Goal: Task Accomplishment & Management: Manage account settings

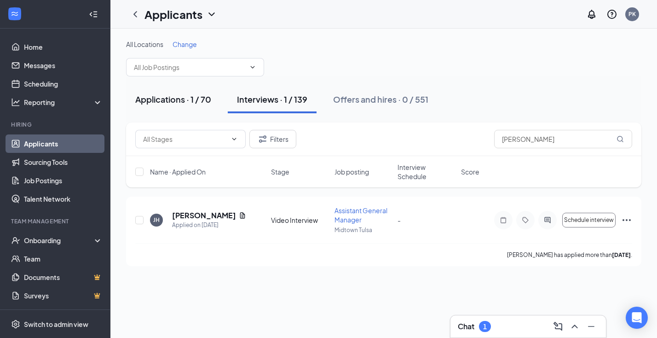
click at [202, 97] on div "Applications · 1 / 70" at bounding box center [173, 99] width 76 height 12
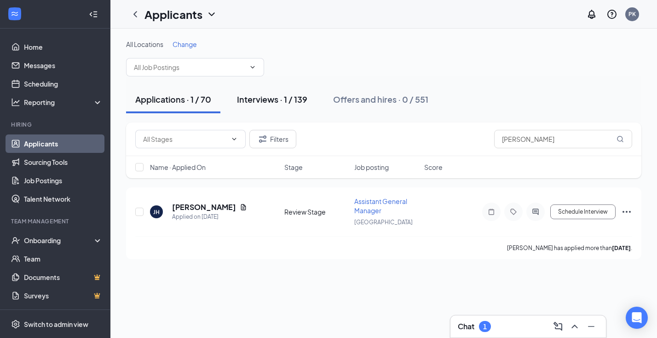
click at [269, 100] on div "Interviews · 1 / 139" at bounding box center [272, 99] width 70 height 12
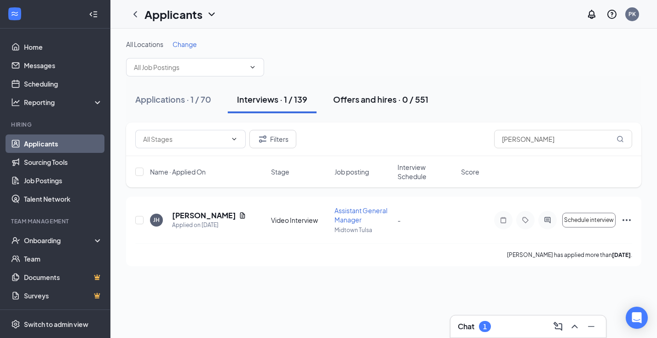
click at [408, 98] on div "Offers and hires · 0 / 551" at bounding box center [380, 99] width 95 height 12
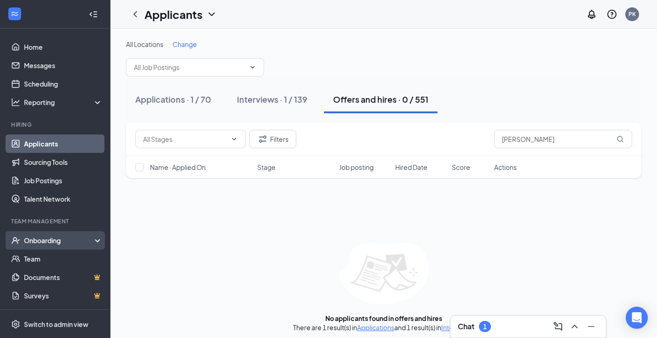
click at [48, 241] on div "Onboarding" at bounding box center [59, 240] width 71 height 9
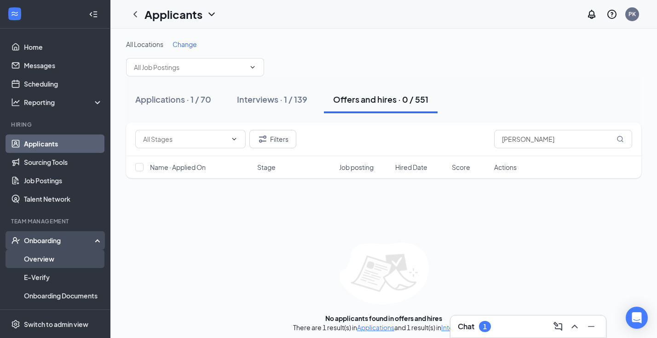
click at [48, 255] on link "Overview" at bounding box center [63, 258] width 79 height 18
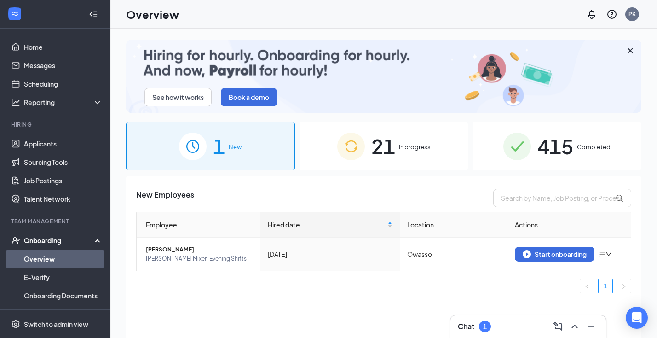
click at [409, 130] on div "21 In progress" at bounding box center [383, 146] width 169 height 48
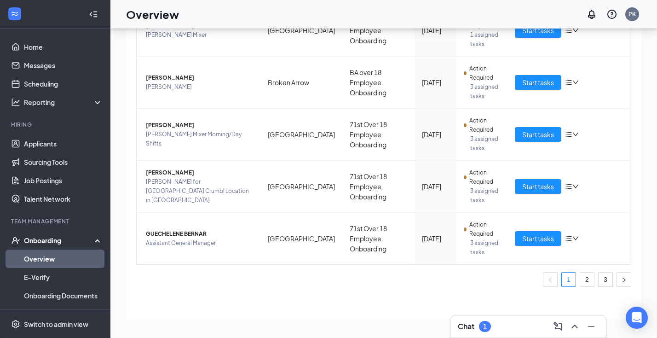
scroll to position [41, 0]
click at [588, 278] on link "2" at bounding box center [587, 279] width 14 height 14
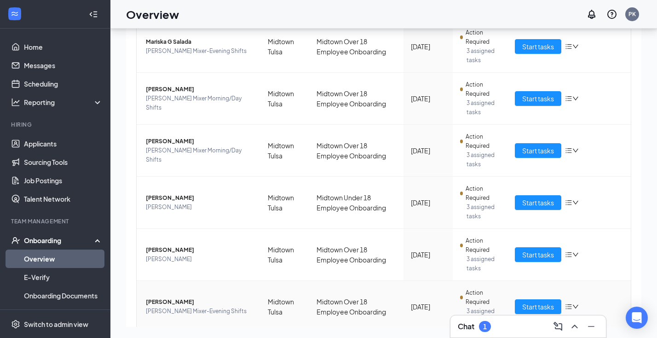
scroll to position [340, 0]
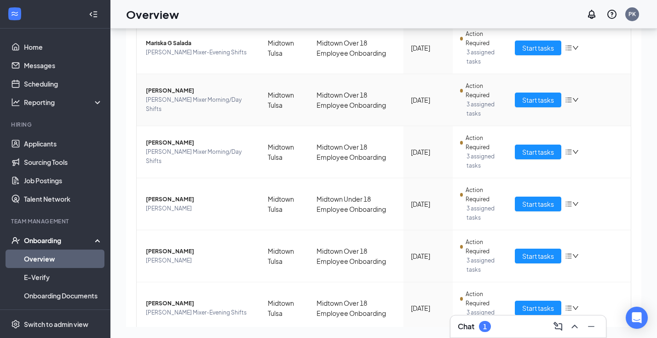
click at [180, 95] on span "[PERSON_NAME]" at bounding box center [199, 90] width 107 height 9
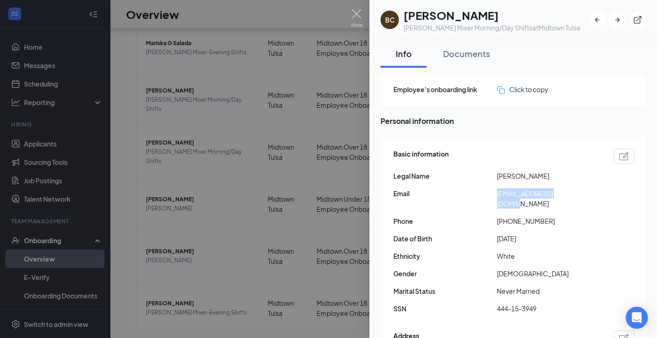
drag, startPoint x: 498, startPoint y: 193, endPoint x: 590, endPoint y: 194, distance: 92.0
click at [590, 194] on span "[EMAIL_ADDRESS][DOMAIN_NAME]" at bounding box center [549, 198] width 104 height 20
copy span "[EMAIL_ADDRESS][DOMAIN_NAME]"
drag, startPoint x: 505, startPoint y: 210, endPoint x: 557, endPoint y: 210, distance: 51.5
click at [557, 216] on span "[PHONE_NUMBER]" at bounding box center [549, 221] width 104 height 10
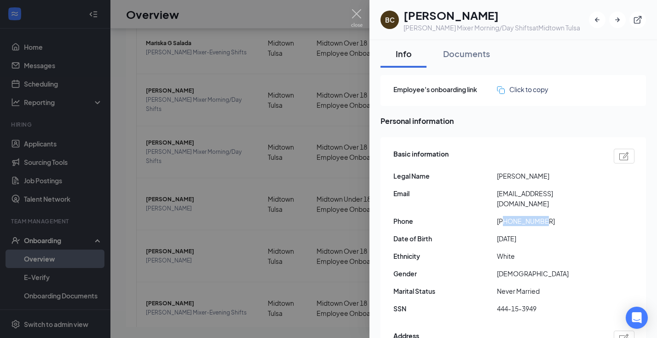
copy span "5392402817"
click at [528, 253] on div "Basic information Legal Name [PERSON_NAME] Email [EMAIL_ADDRESS][DOMAIN_NAME] P…" at bounding box center [513, 233] width 241 height 174
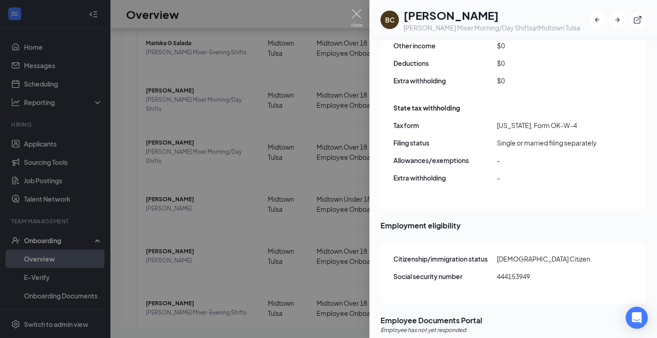
scroll to position [962, 0]
click at [359, 15] on img at bounding box center [357, 18] width 12 height 18
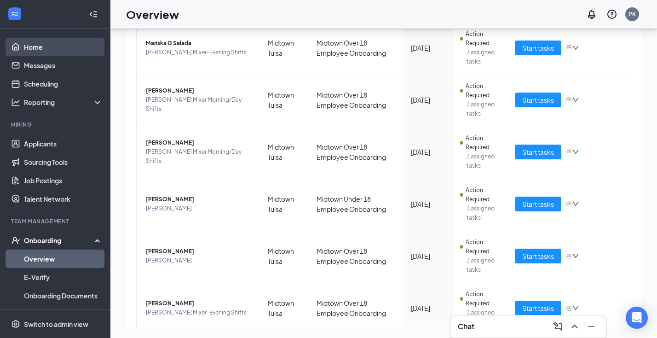
click at [46, 50] on link "Home" at bounding box center [63, 47] width 79 height 18
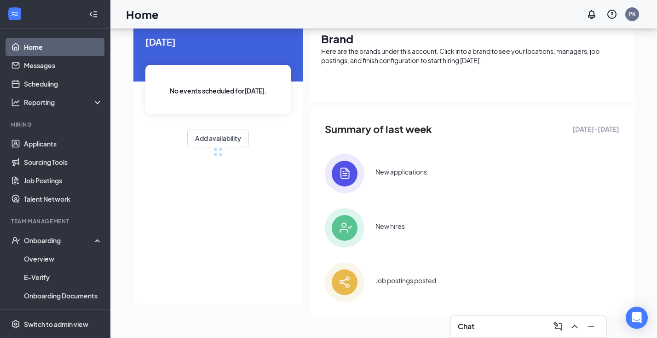
scroll to position [37, 0]
